Goal: Obtain resource: Obtain resource

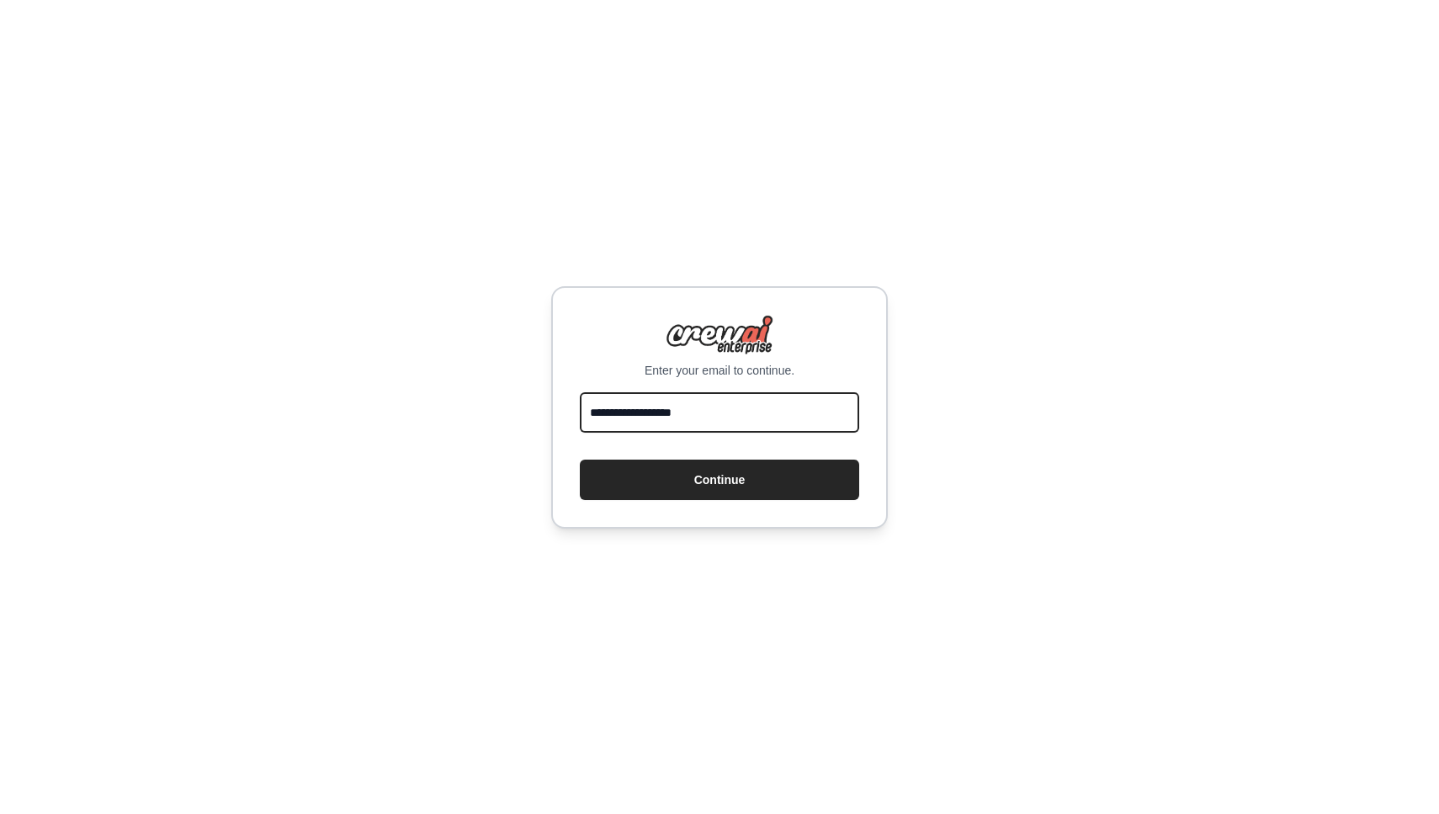
type input "**********"
click at [719, 479] on button "Continue" at bounding box center [719, 479] width 279 height 40
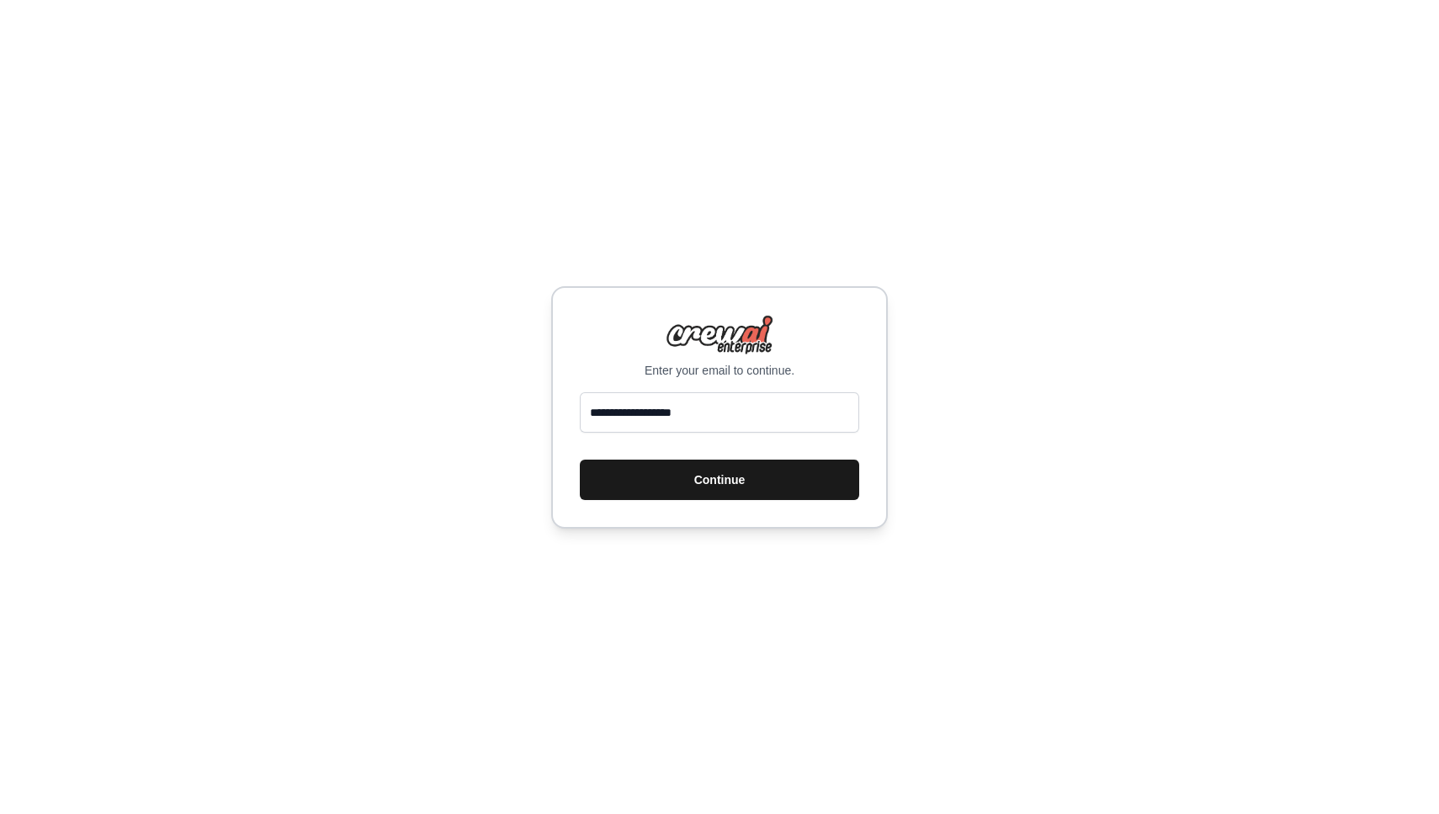
click at [678, 487] on button "Continue" at bounding box center [719, 479] width 279 height 40
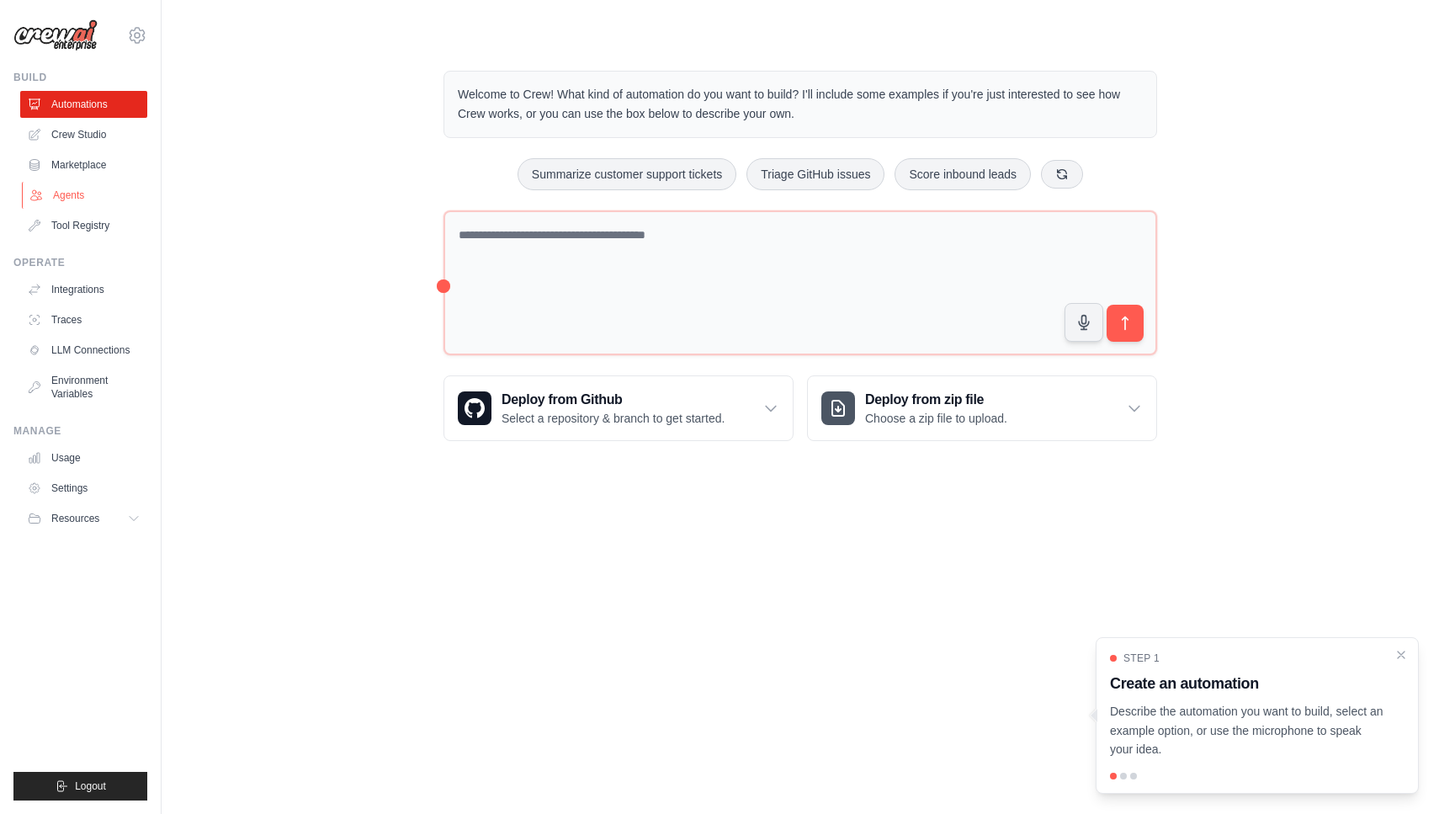
click at [69, 188] on link "Agents" at bounding box center [85, 195] width 127 height 27
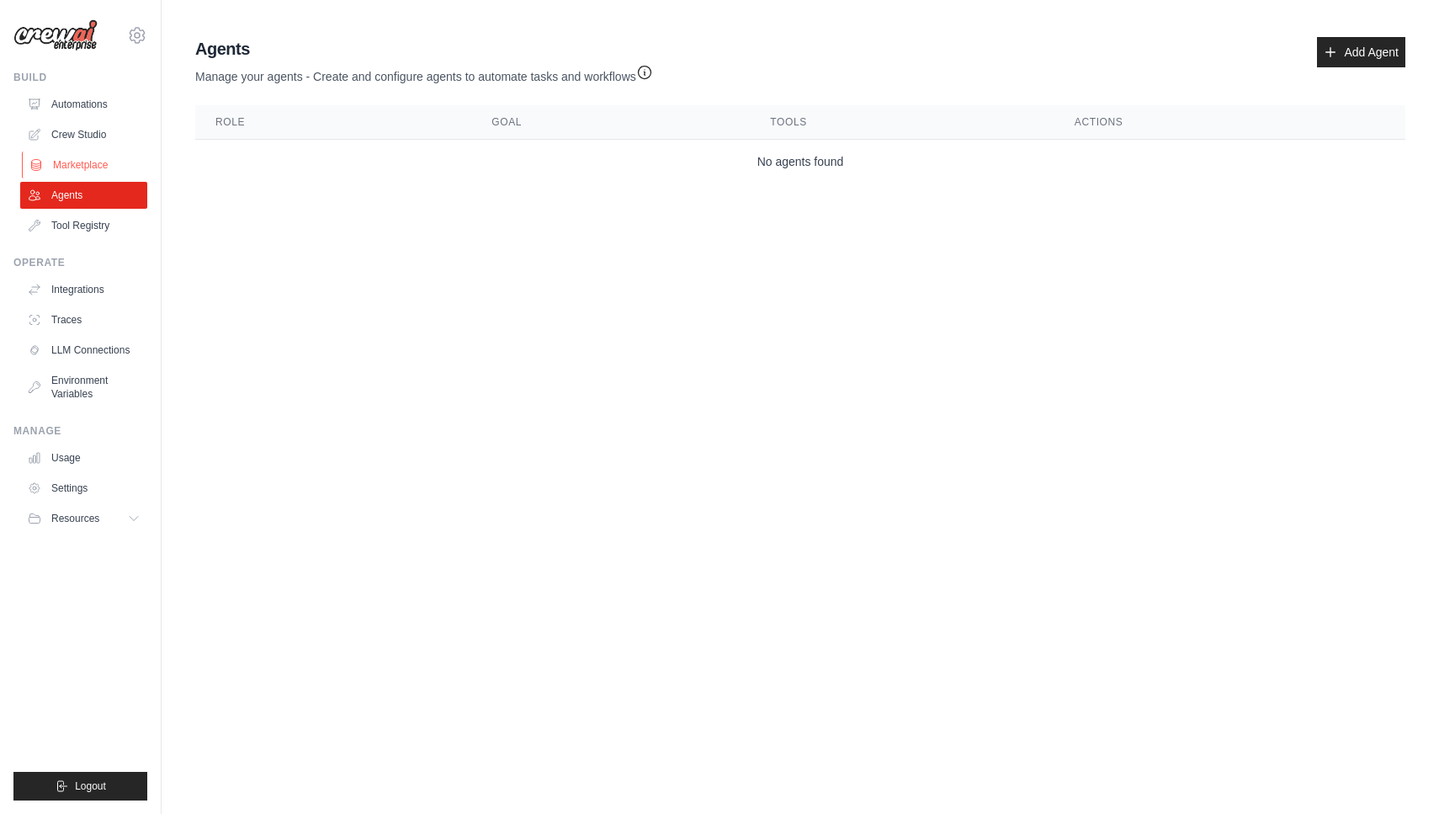
click at [71, 161] on link "Marketplace" at bounding box center [85, 164] width 127 height 27
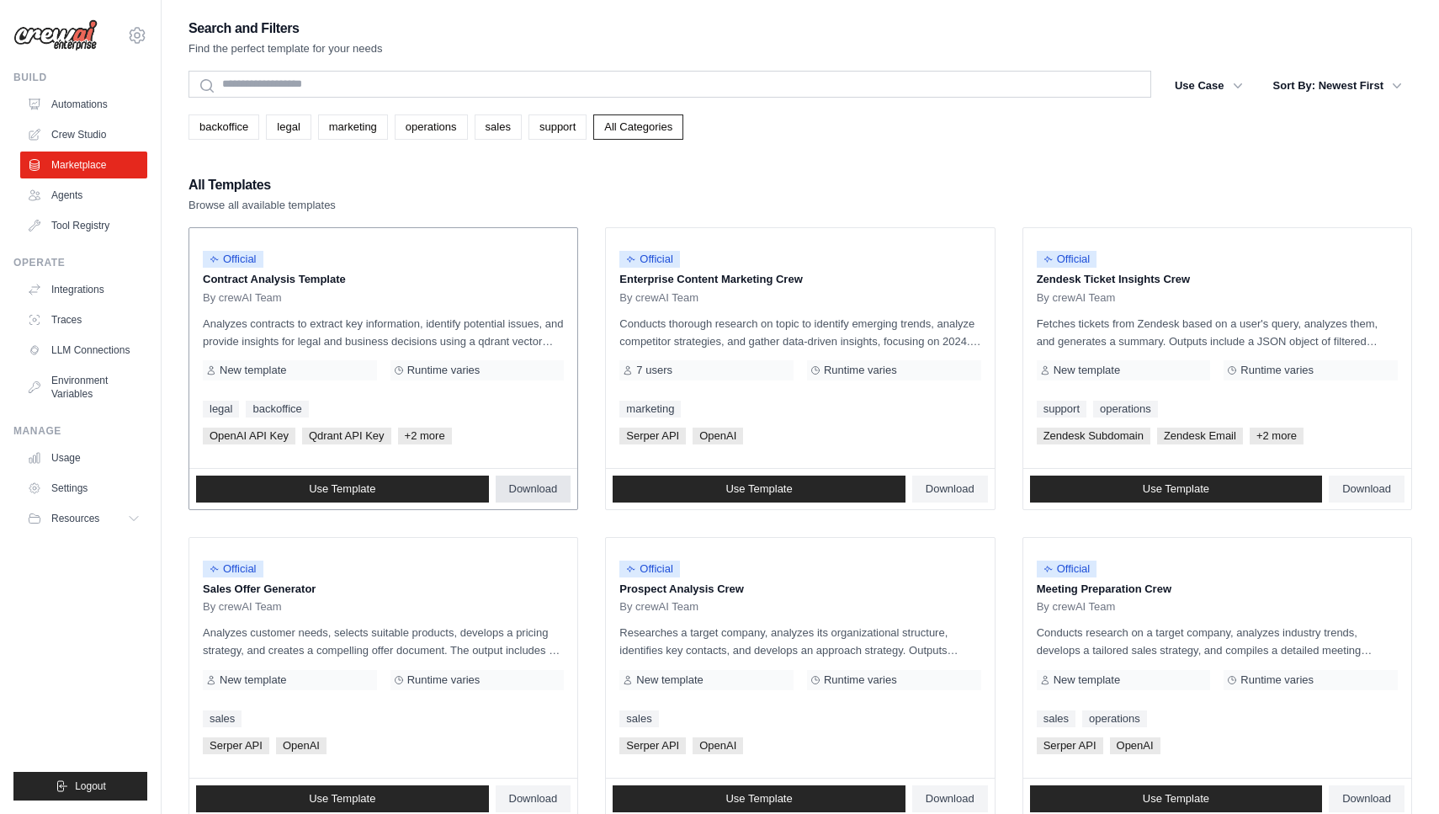
click at [543, 482] on span "Download" at bounding box center [533, 488] width 49 height 13
click at [729, 493] on span "Use Template" at bounding box center [758, 488] width 66 height 13
click at [923, 381] on div "Official Enterprise Content Marketing Crew By crewAI Team Conducts thorough res…" at bounding box center [800, 348] width 388 height 240
click at [949, 343] on p "Conducts thorough research on topic to identify emerging trends, analyze compet…" at bounding box center [799, 332] width 361 height 35
click at [803, 167] on div "Search and Filters Find the perfect template for your needs Search Use Case bac…" at bounding box center [799, 769] width 1223 height 1505
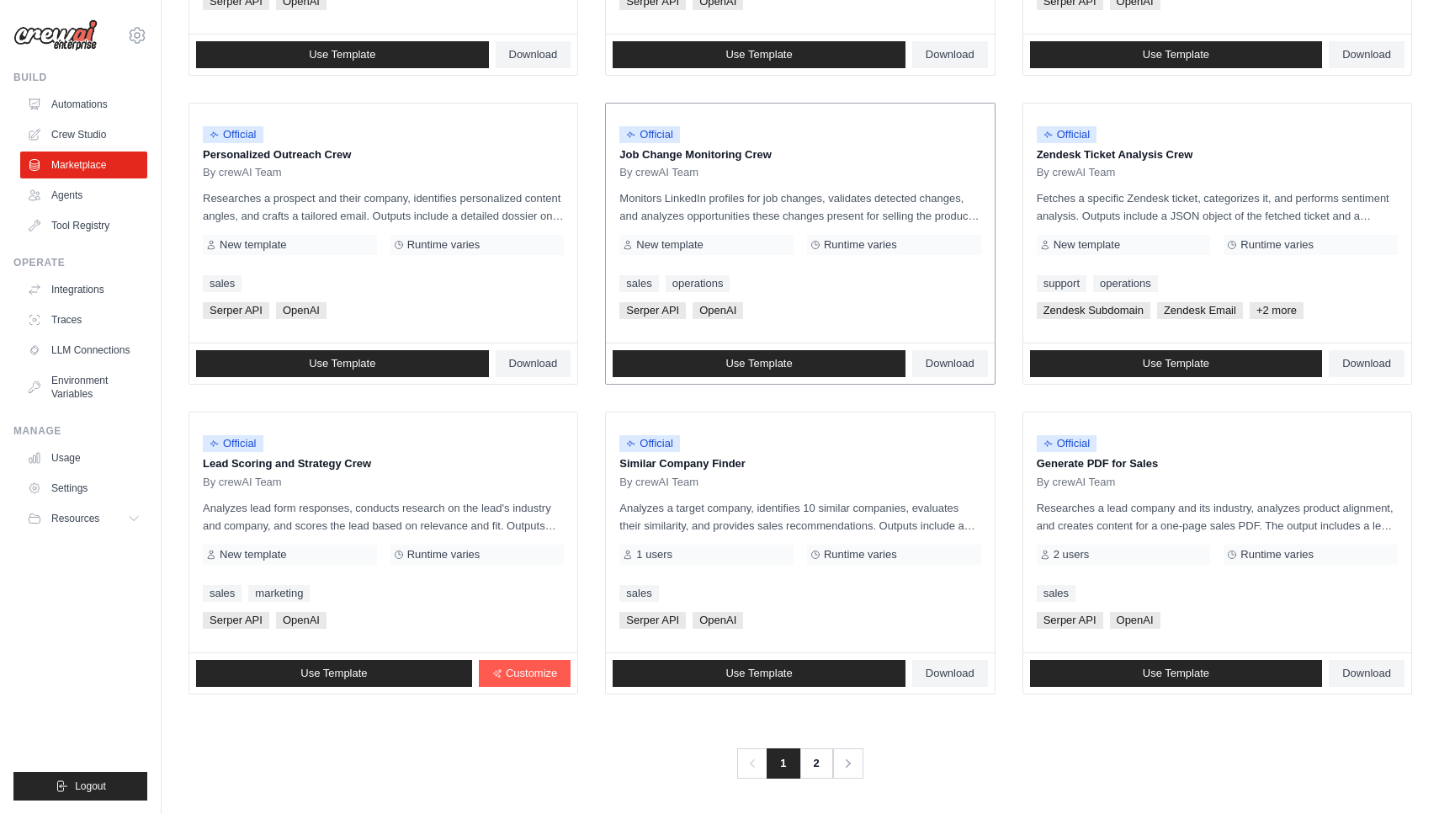
scroll to position [743, 0]
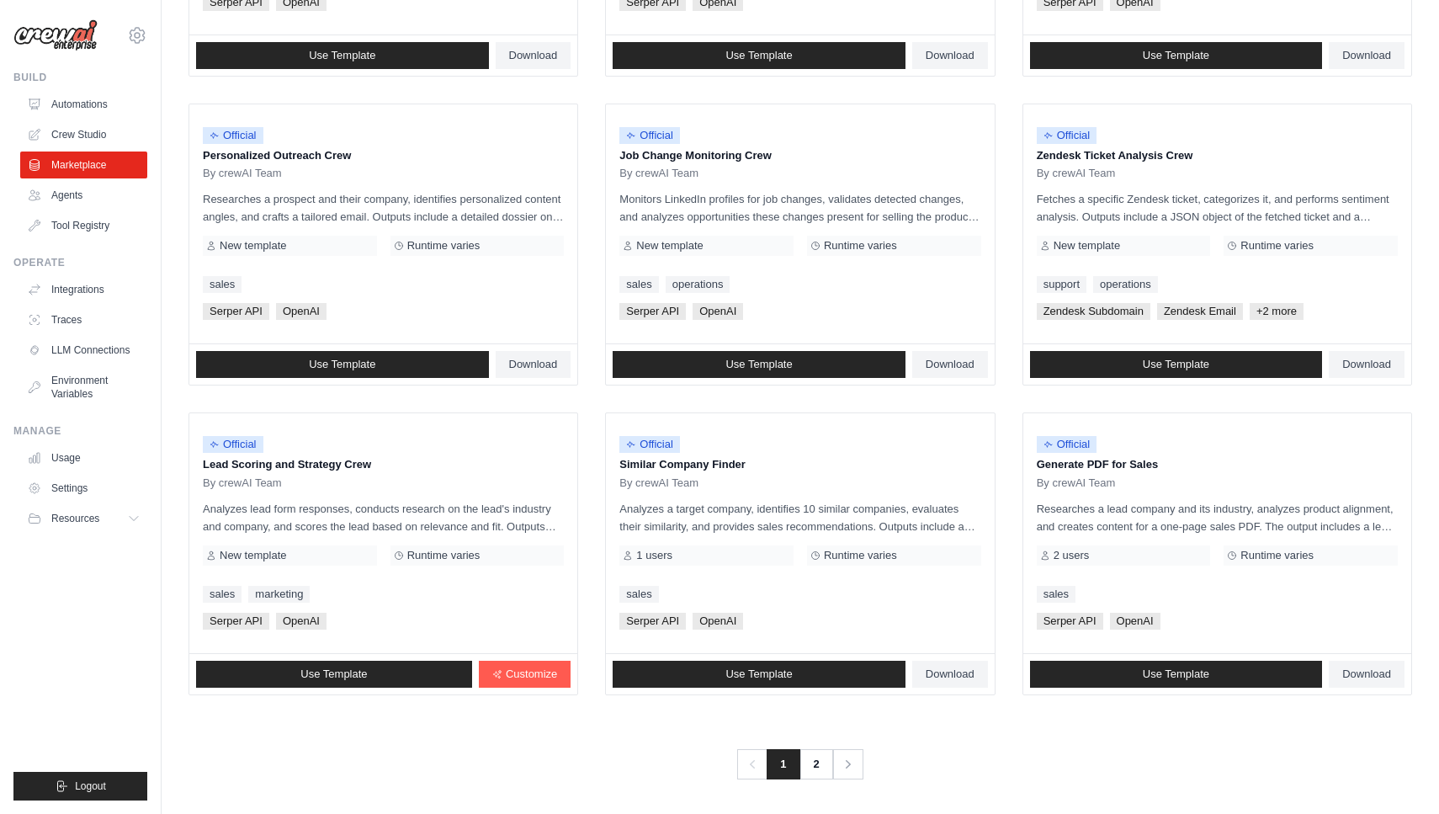
click at [406, 736] on div "Previous 1 2 Next" at bounding box center [799, 754] width 1223 height 50
click at [816, 759] on link "2" at bounding box center [818, 764] width 34 height 30
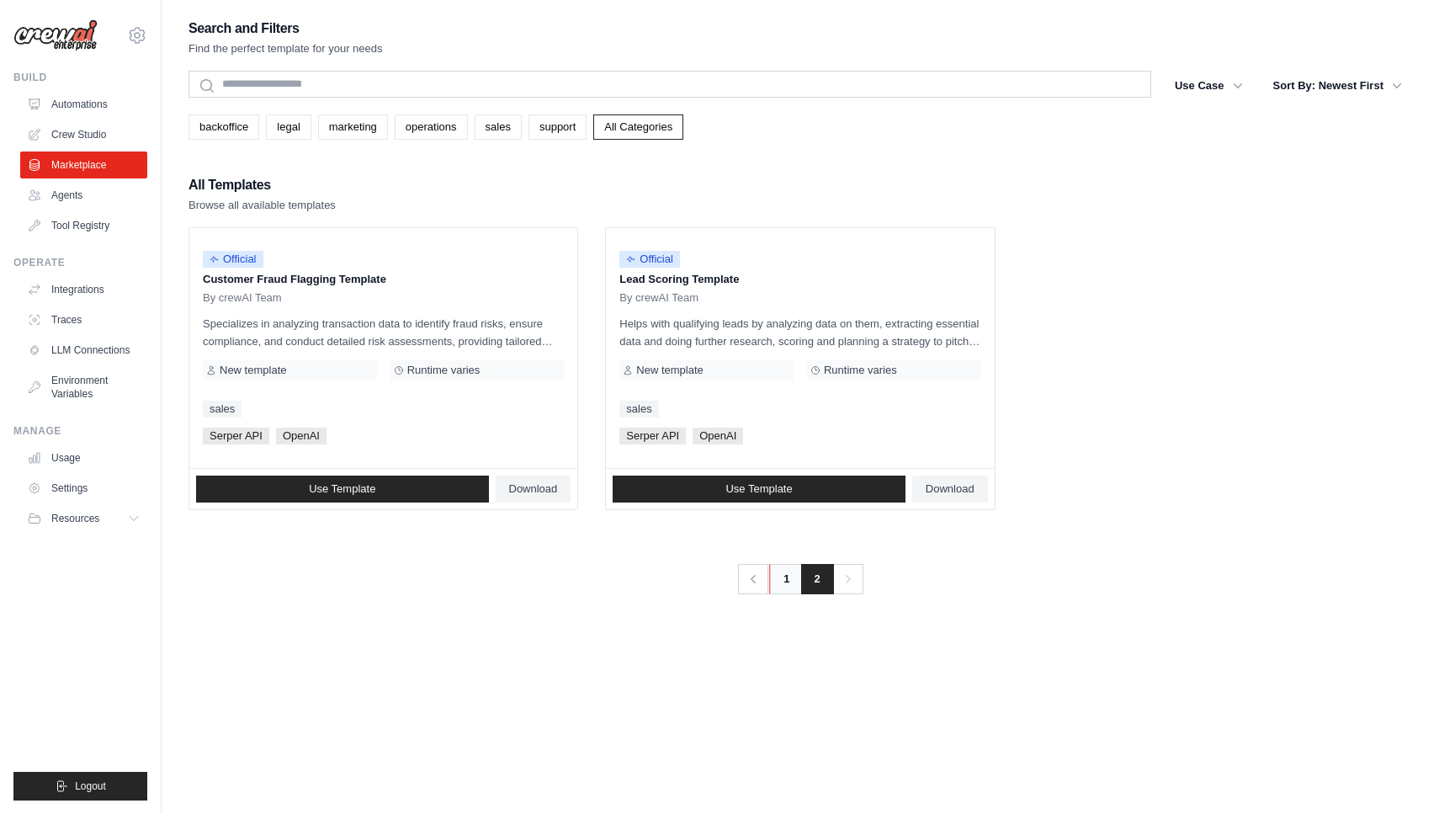
click at [782, 581] on link "1" at bounding box center [786, 579] width 34 height 30
